Goal: Use online tool/utility: Utilize a website feature to perform a specific function

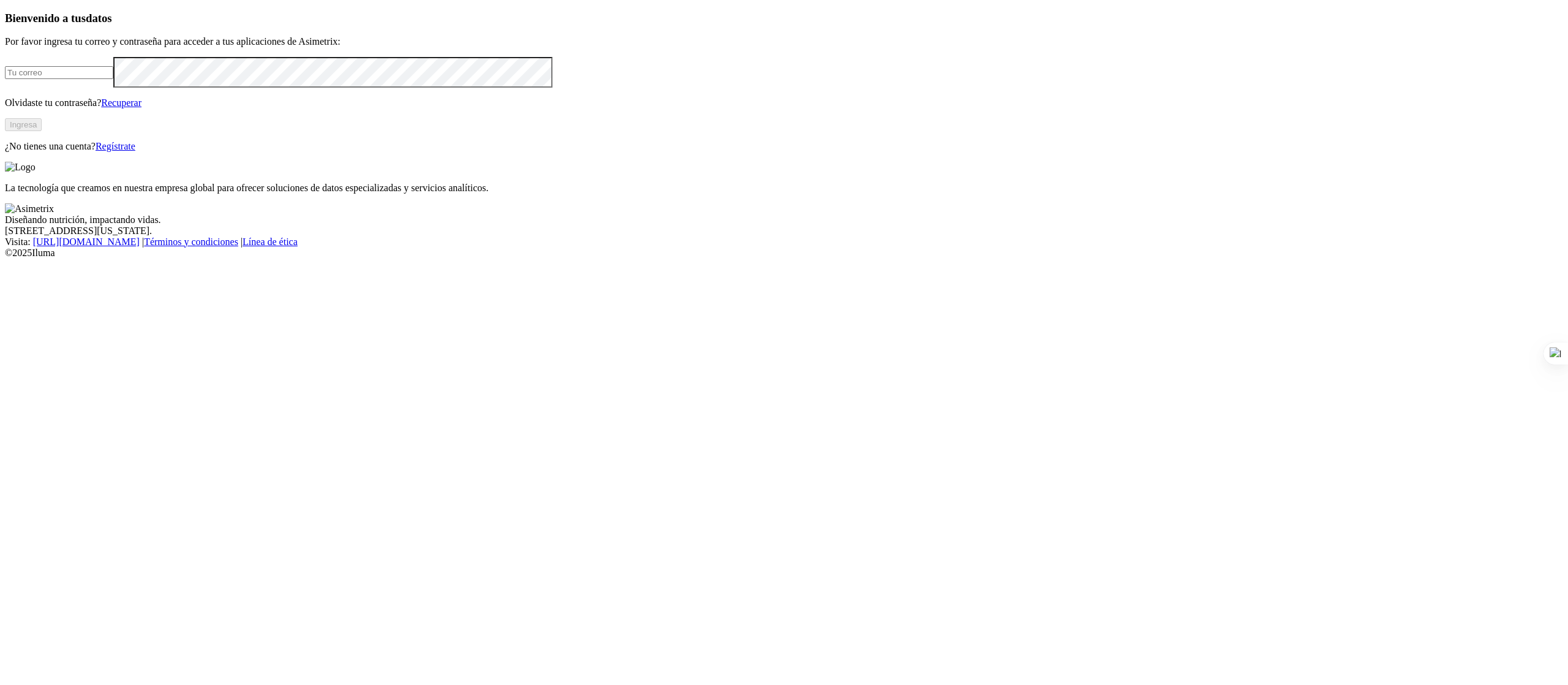
type input "[PERSON_NAME][EMAIL_ADDRESS][PERSON_NAME][DOMAIN_NAME]"
click at [42, 131] on button "Ingresa" at bounding box center [23, 125] width 37 height 13
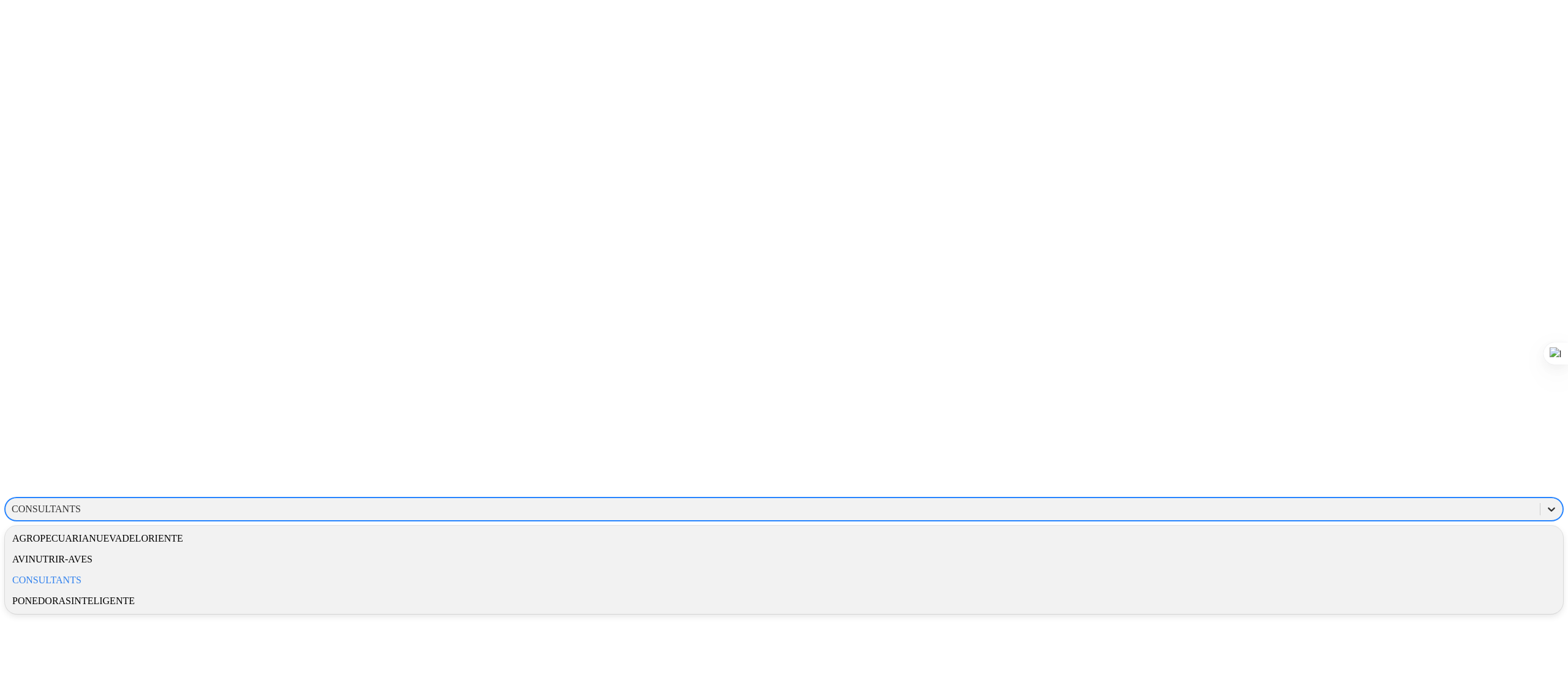
click at [1545, 503] on icon at bounding box center [1551, 509] width 12 height 12
click at [1360, 528] on div "AGROPECUARIANUEVADELORIENTE" at bounding box center [784, 539] width 1558 height 21
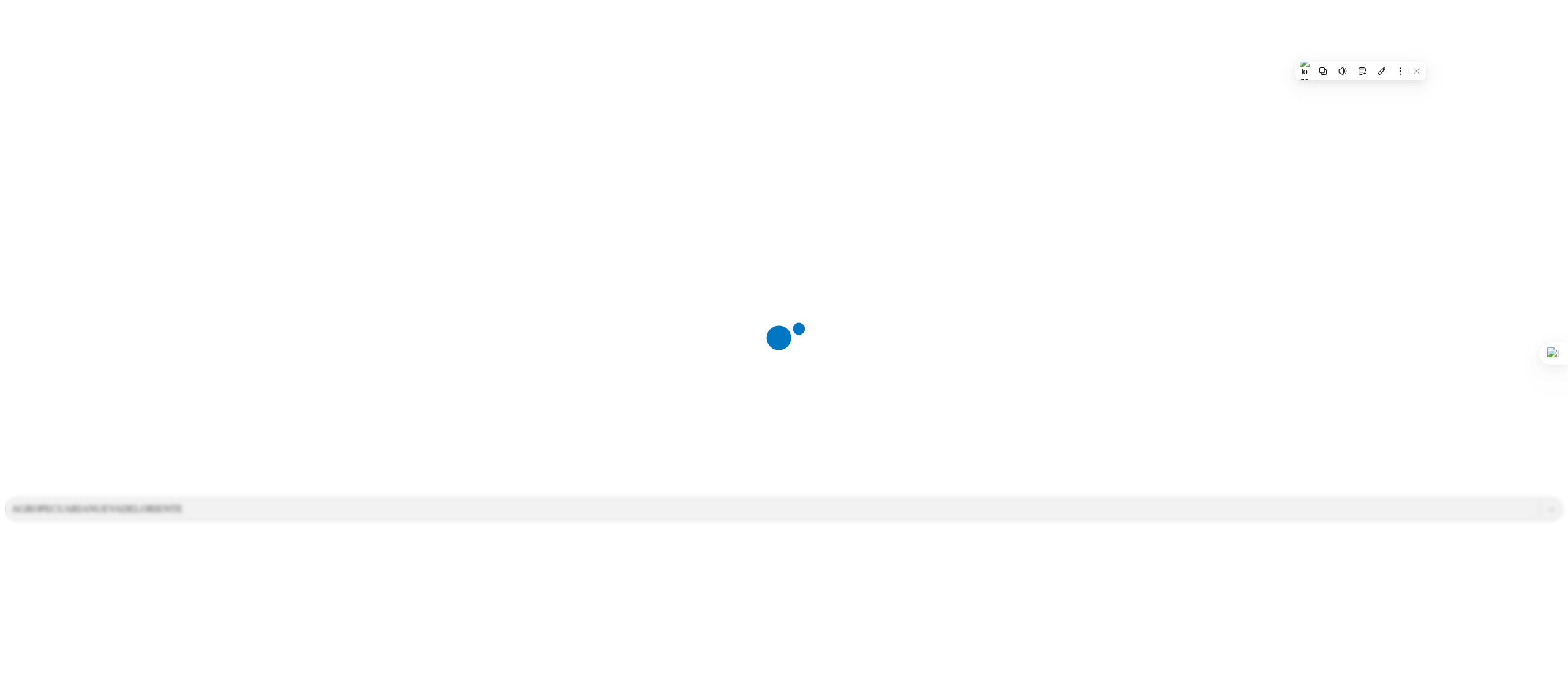
click at [1360, 52] on div at bounding box center [789, 342] width 1568 height 685
